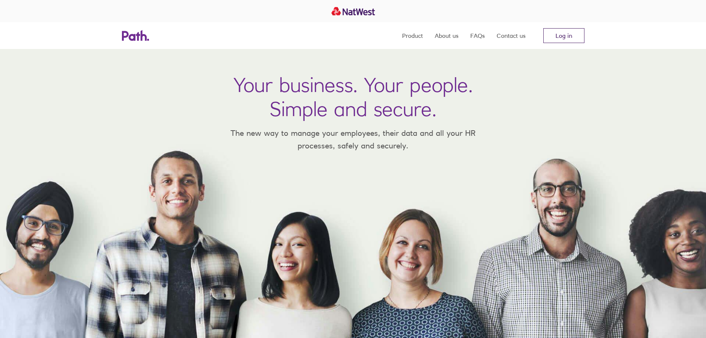
click at [574, 38] on link "Log in" at bounding box center [564, 35] width 41 height 15
